Goal: Find specific page/section: Find specific page/section

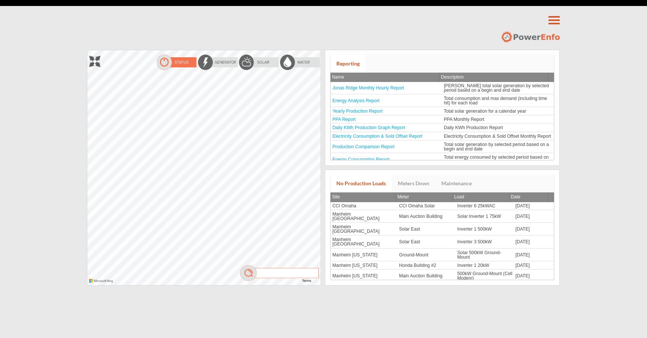
click at [262, 63] on img at bounding box center [258, 62] width 41 height 17
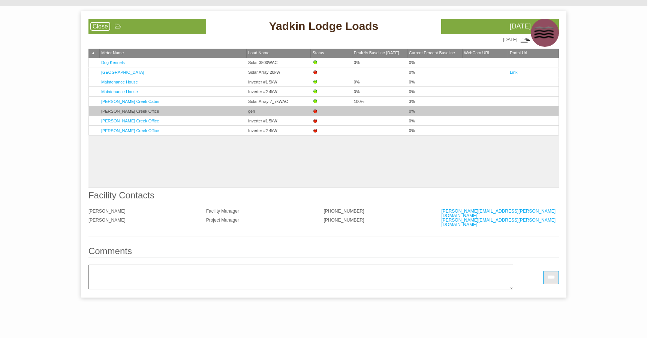
click at [295, 111] on td "gen" at bounding box center [278, 111] width 64 height 10
click at [104, 109] on link "[PERSON_NAME] Creek Office" at bounding box center [130, 111] width 58 height 4
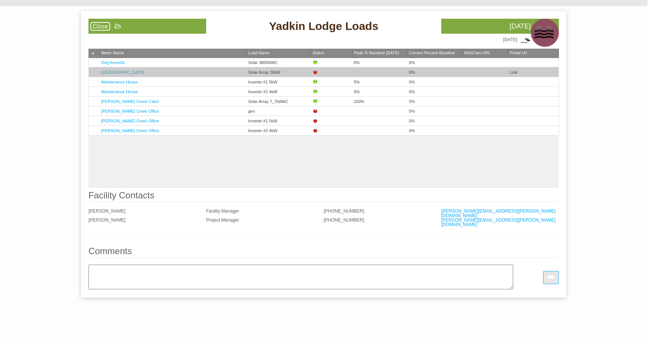
click at [115, 72] on link "[GEOGRAPHIC_DATA]" at bounding box center [122, 72] width 43 height 4
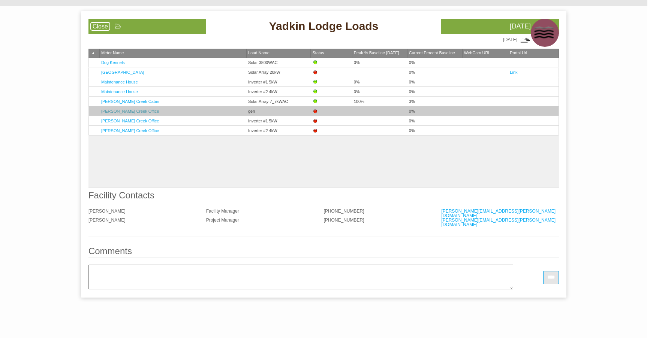
click at [126, 111] on link "[PERSON_NAME] Creek Office" at bounding box center [130, 111] width 58 height 4
